Goal: Information Seeking & Learning: Find specific fact

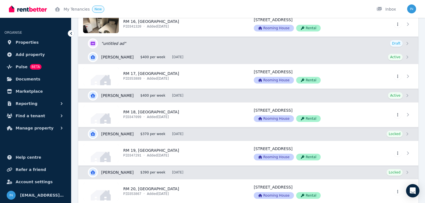
scroll to position [869, 0]
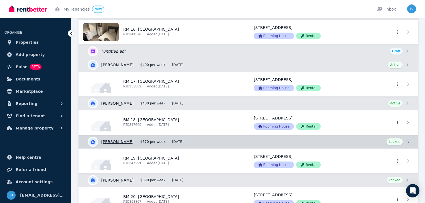
click at [121, 139] on link "View details for [PERSON_NAME]" at bounding box center [248, 141] width 339 height 13
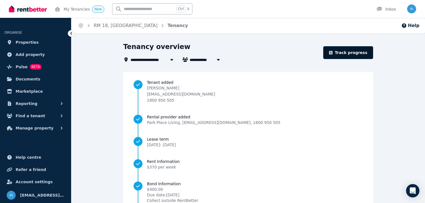
click at [348, 52] on link "Track progress" at bounding box center [348, 52] width 50 height 13
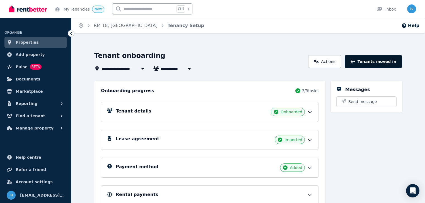
click at [376, 61] on button "Tenants moved in" at bounding box center [372, 61] width 57 height 13
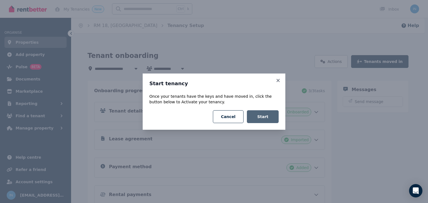
click at [266, 118] on button "Start" at bounding box center [263, 116] width 32 height 13
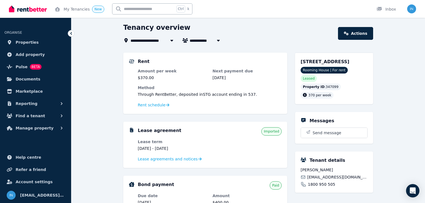
scroll to position [45, 0]
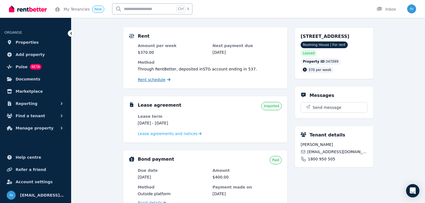
click at [158, 82] on span "Rent schedule" at bounding box center [152, 80] width 28 height 6
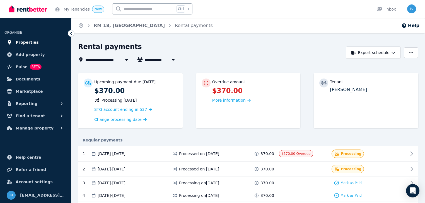
click at [23, 42] on span "Properties" at bounding box center [27, 42] width 23 height 7
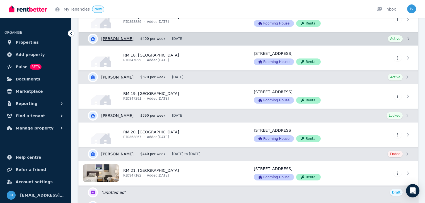
scroll to position [936, 0]
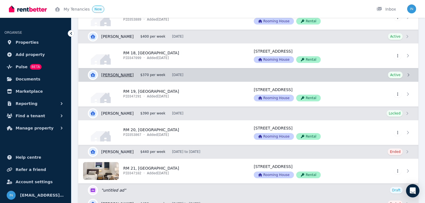
click at [120, 72] on link "View details for [PERSON_NAME]" at bounding box center [248, 74] width 339 height 13
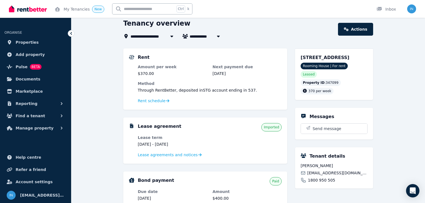
scroll to position [67, 0]
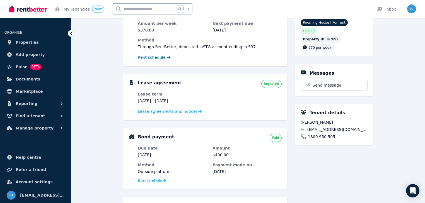
click at [158, 59] on span "Rent schedule" at bounding box center [152, 58] width 28 height 6
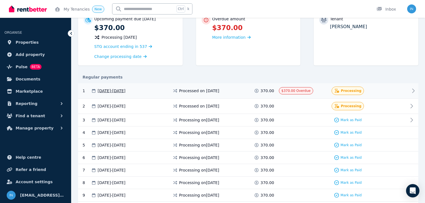
scroll to position [67, 0]
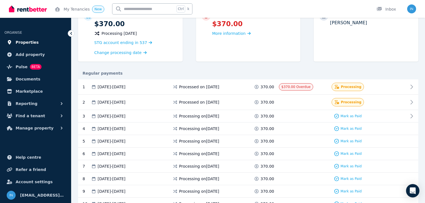
click at [26, 43] on span "Properties" at bounding box center [27, 42] width 23 height 7
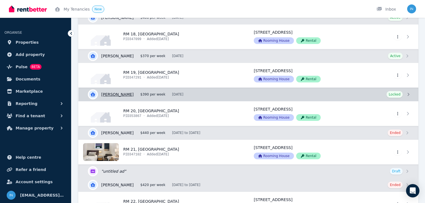
scroll to position [959, 0]
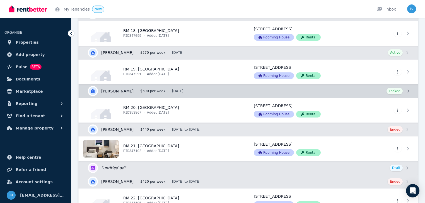
click at [122, 89] on link "View details for [PERSON_NAME]" at bounding box center [248, 90] width 339 height 13
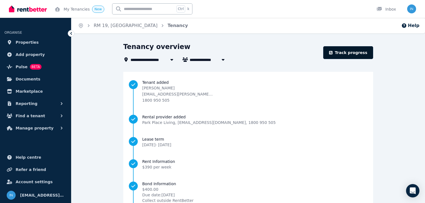
click at [347, 55] on link "Track progress" at bounding box center [348, 52] width 50 height 13
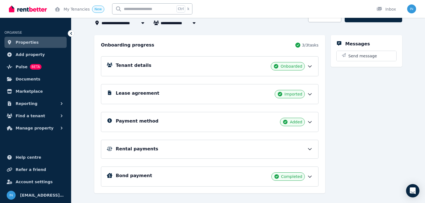
scroll to position [54, 0]
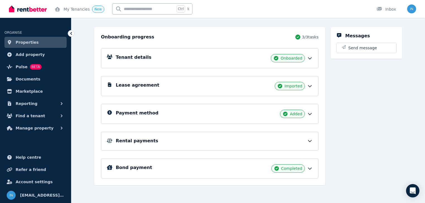
click at [139, 140] on h5 "Rental payments" at bounding box center [137, 141] width 42 height 7
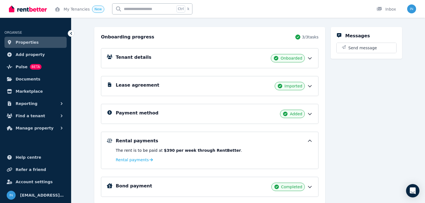
click at [130, 163] on div "Rental payments The rent is to be paid at $390 per week through RentBetter . Re…" at bounding box center [209, 150] width 217 height 37
click at [130, 159] on span "Rental payments" at bounding box center [132, 160] width 33 height 6
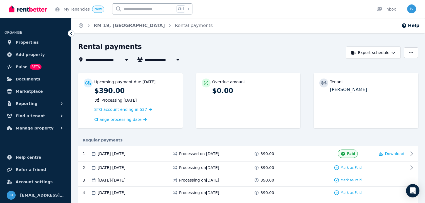
drag, startPoint x: 370, startPoint y: 90, endPoint x: 330, endPoint y: 89, distance: 40.1
click at [329, 89] on div "Tenant [PERSON_NAME]" at bounding box center [365, 86] width 93 height 14
copy p "[PERSON_NAME]"
